Goal: Information Seeking & Learning: Learn about a topic

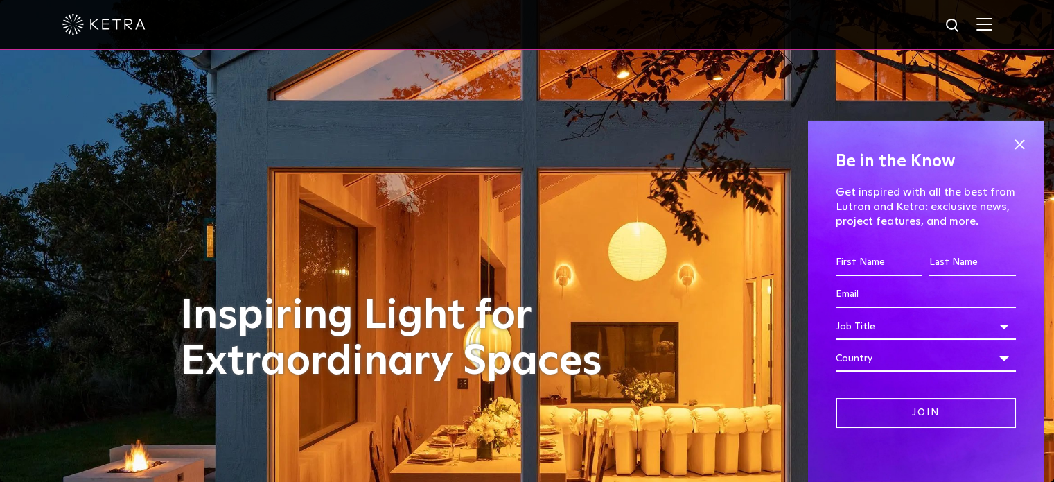
click at [992, 24] on img at bounding box center [984, 23] width 15 height 13
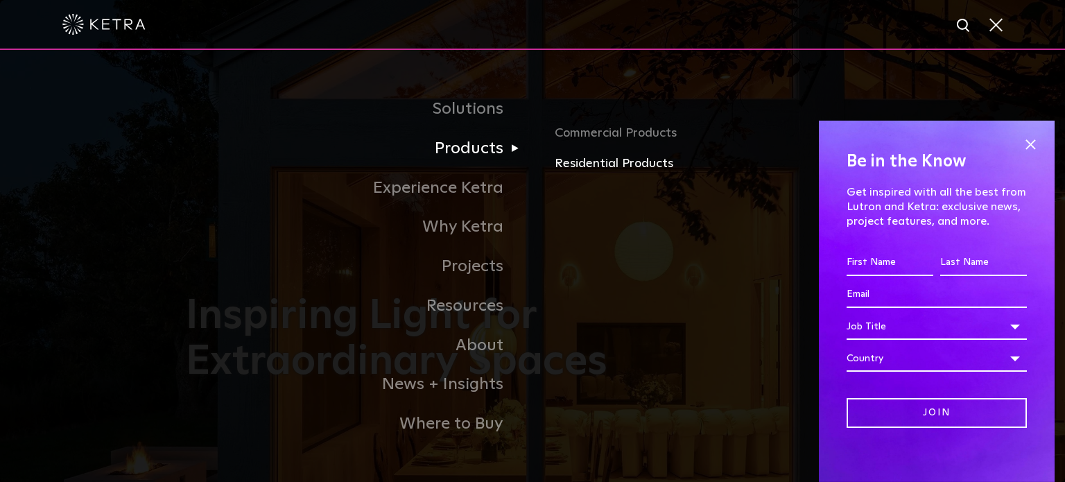
click at [567, 158] on link "Residential Products" at bounding box center [717, 164] width 324 height 20
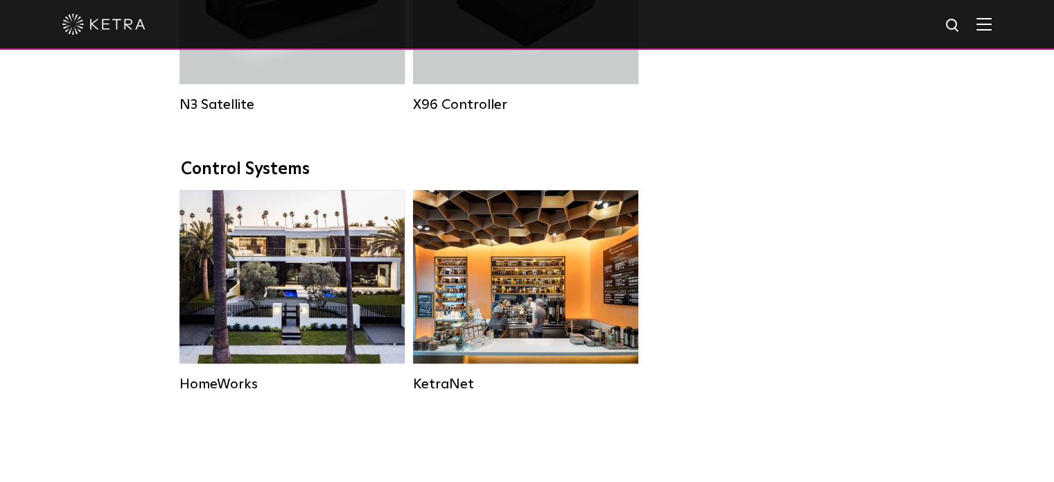
scroll to position [1741, 0]
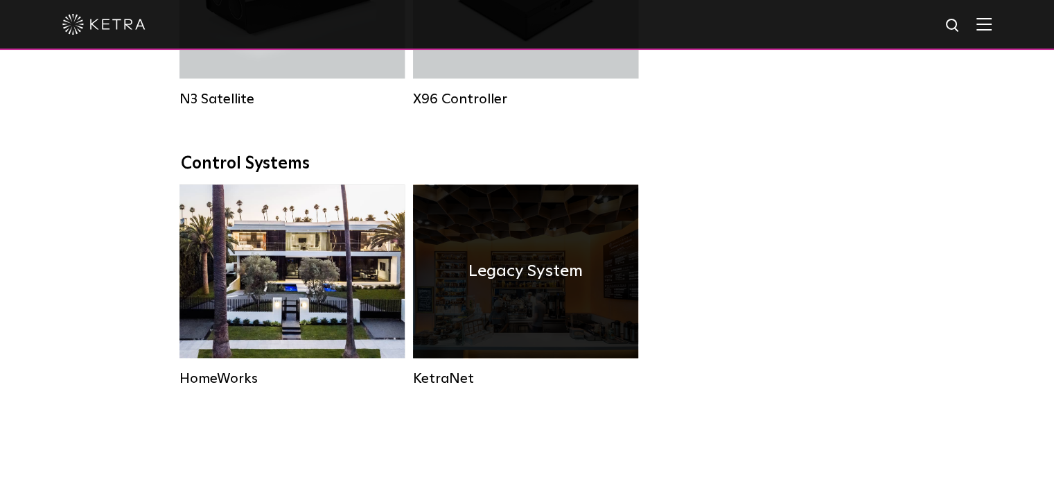
click at [591, 285] on div "Legacy System" at bounding box center [525, 270] width 225 height 173
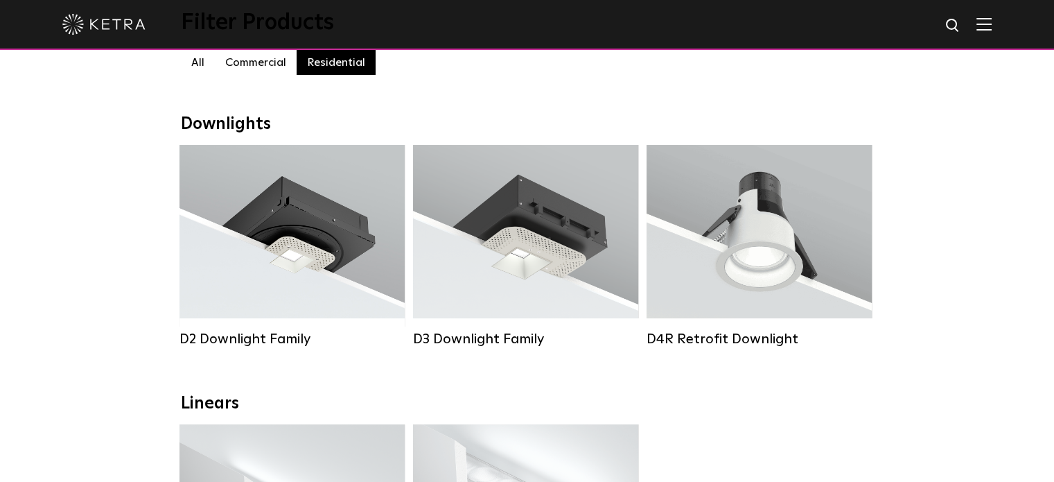
scroll to position [150, 0]
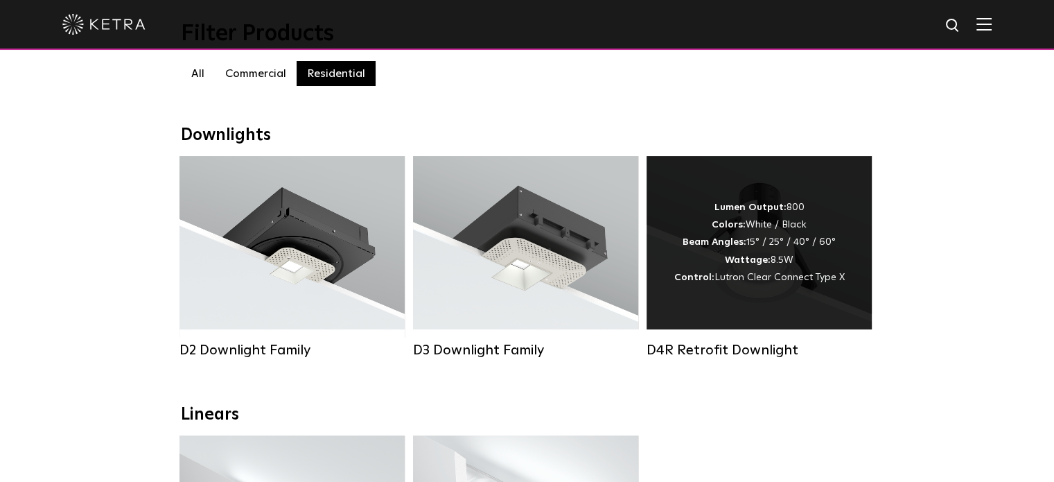
click at [853, 210] on div "Lumen Output: 800 Colors: White / Black Beam Angles: 15° / 25° / 40° / 60° Watt…" at bounding box center [759, 242] width 225 height 173
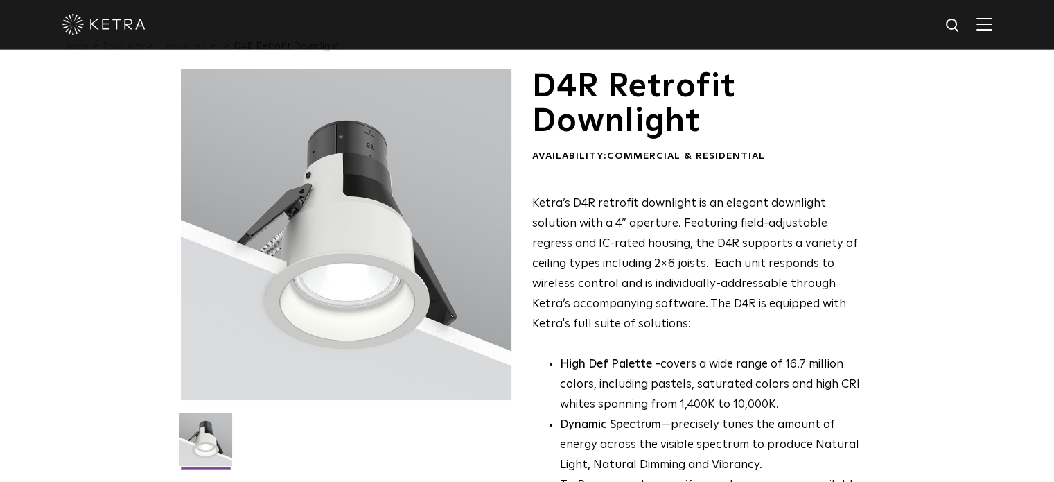
scroll to position [29, 0]
